Goal: Information Seeking & Learning: Learn about a topic

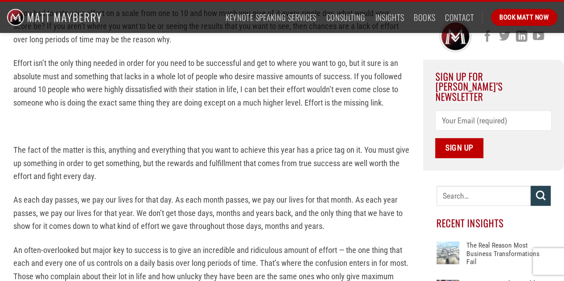
scroll to position [446, 0]
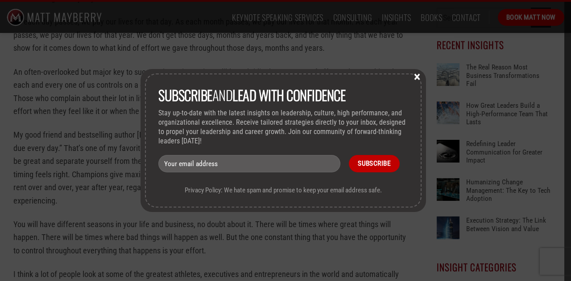
click at [418, 78] on button "×" at bounding box center [416, 76] width 13 height 8
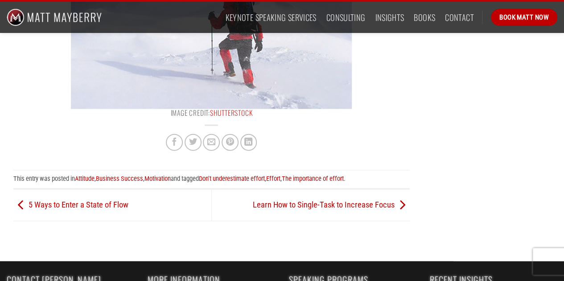
scroll to position [624, 0]
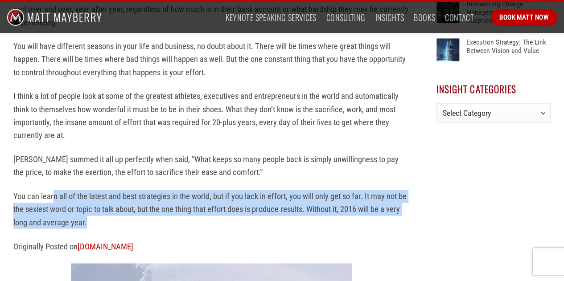
drag, startPoint x: 90, startPoint y: 221, endPoint x: 53, endPoint y: 190, distance: 48.8
click at [53, 190] on p "You can learn all of the latest and best strategies in the world, but if you la…" at bounding box center [211, 209] width 396 height 39
click at [93, 207] on p "You can learn all of the latest and best strategies in the world, but if you la…" at bounding box center [211, 209] width 396 height 39
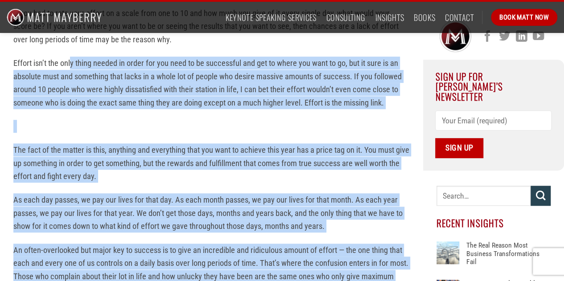
scroll to position [134, 0]
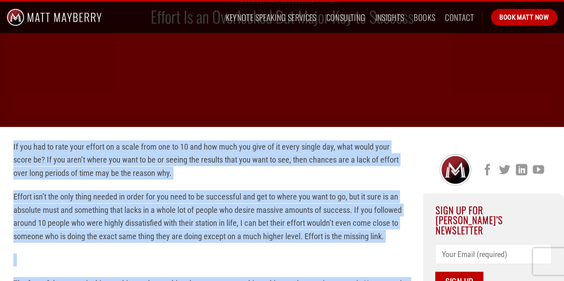
drag, startPoint x: 305, startPoint y: 210, endPoint x: 11, endPoint y: 142, distance: 302.4
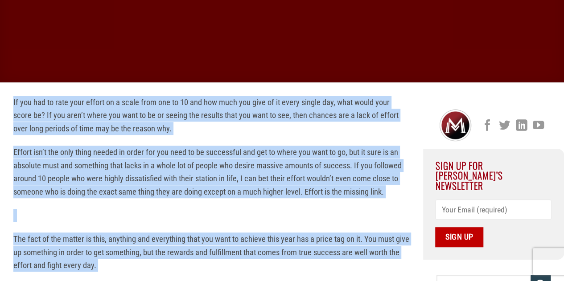
scroll to position [223, 0]
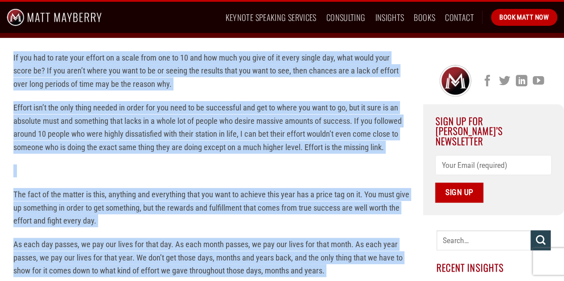
copy div "Lo ips dol si amet cons adipis el s doeiu temp inc ut 02 lab etd magn ali enim …"
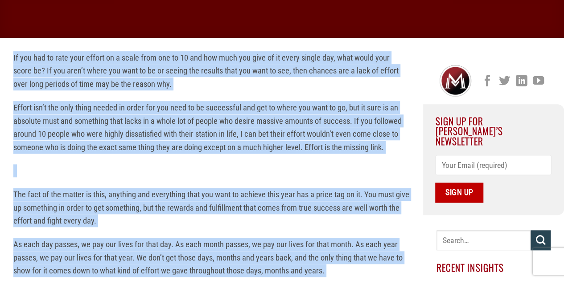
scroll to position [0, 0]
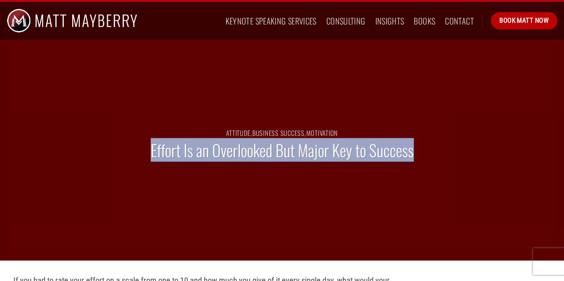
drag, startPoint x: 152, startPoint y: 147, endPoint x: 420, endPoint y: 153, distance: 267.5
click at [420, 153] on div "Attitude , Business Success , Motivation Effort Is an Overlooked But Major Key …" at bounding box center [282, 149] width 564 height 223
copy h1 "Effort Is an Overlooked But Major Key to Success"
